Goal: Task Accomplishment & Management: Manage account settings

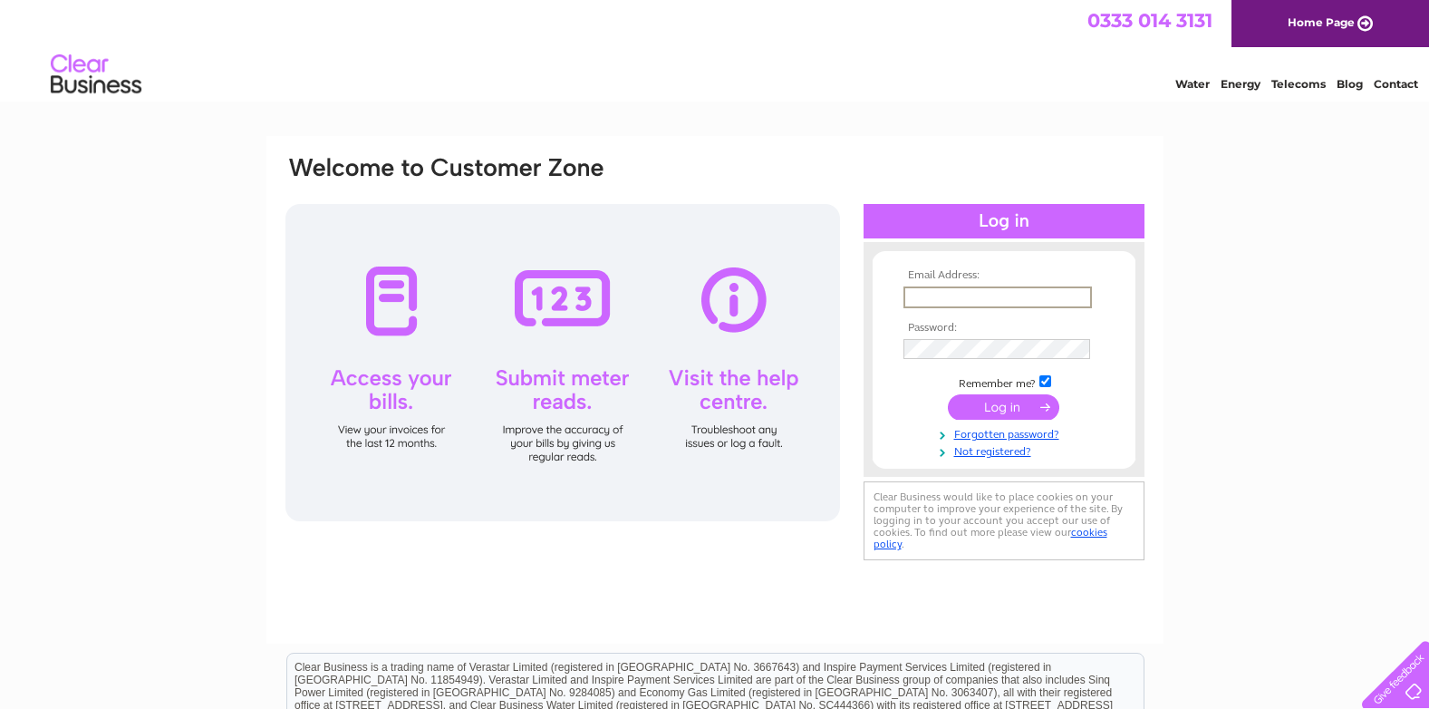
click at [920, 294] on input "text" at bounding box center [997, 297] width 188 height 22
type input "[EMAIL_ADDRESS][DOMAIN_NAME]"
click at [966, 404] on input "submit" at bounding box center [1003, 404] width 111 height 25
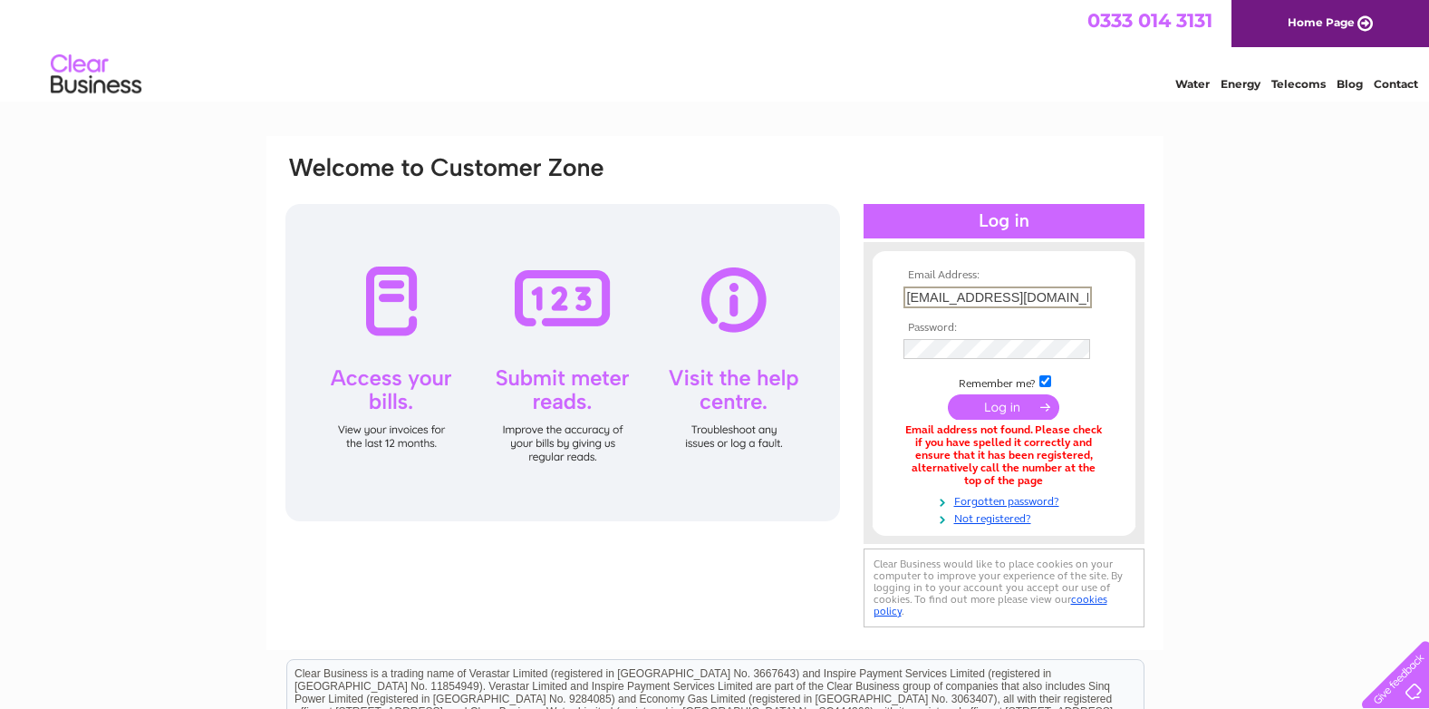
click at [1082, 292] on input "[EMAIL_ADDRESS][DOMAIN_NAME]" at bounding box center [997, 297] width 188 height 22
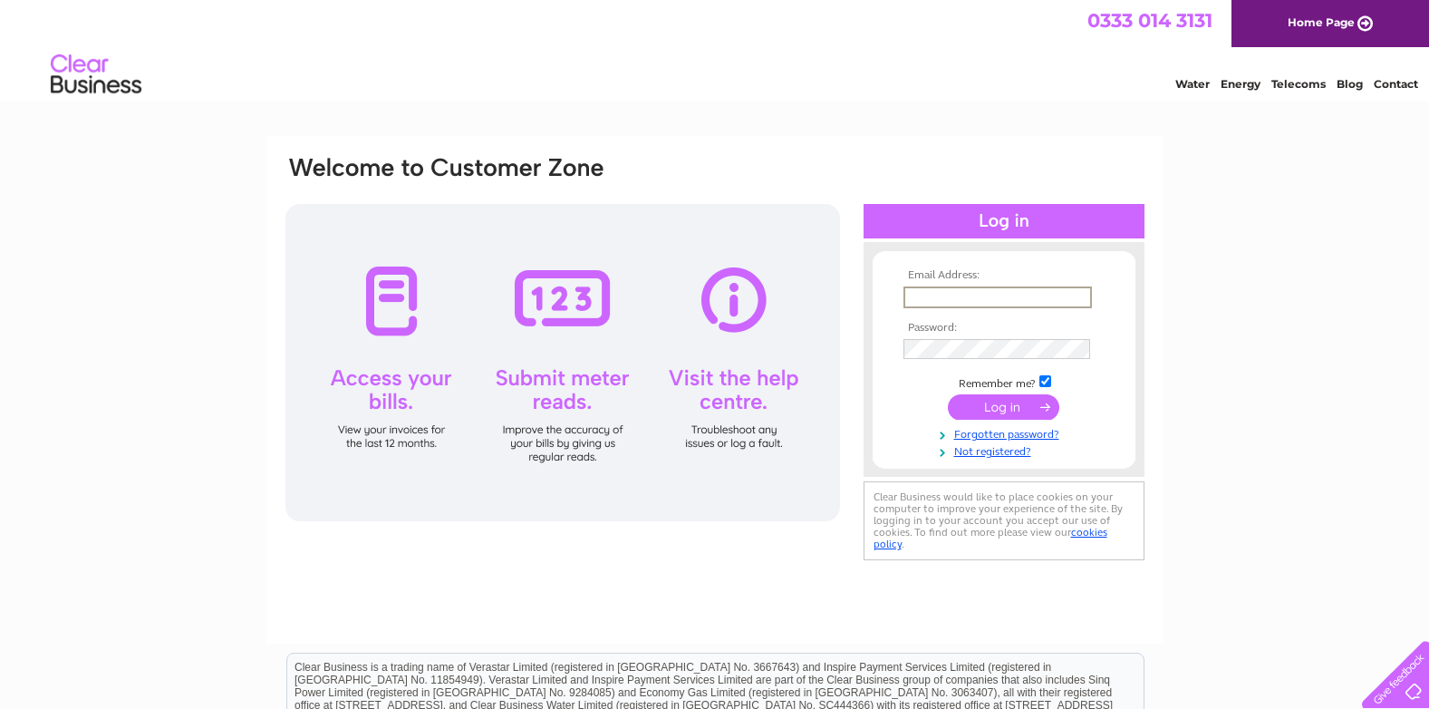
click at [915, 299] on input "text" at bounding box center [997, 297] width 188 height 22
